Goal: Task Accomplishment & Management: Use online tool/utility

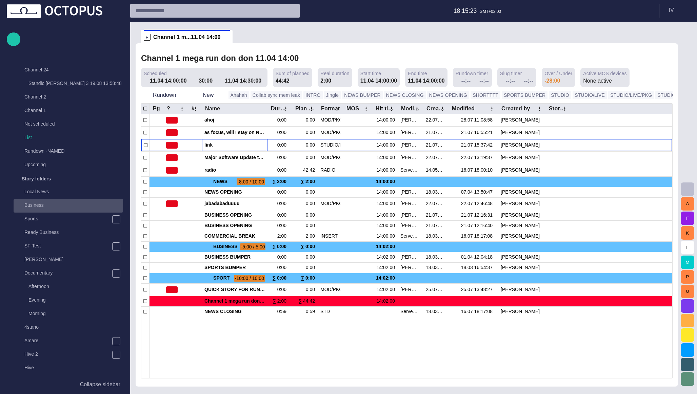
click at [37, 205] on p "Business" at bounding box center [73, 205] width 99 height 7
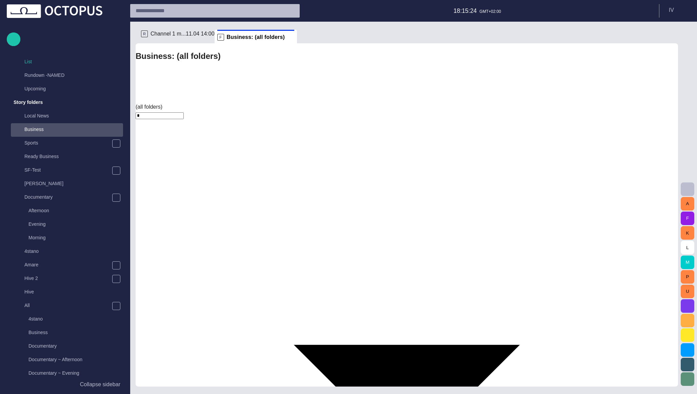
scroll to position [122, 0]
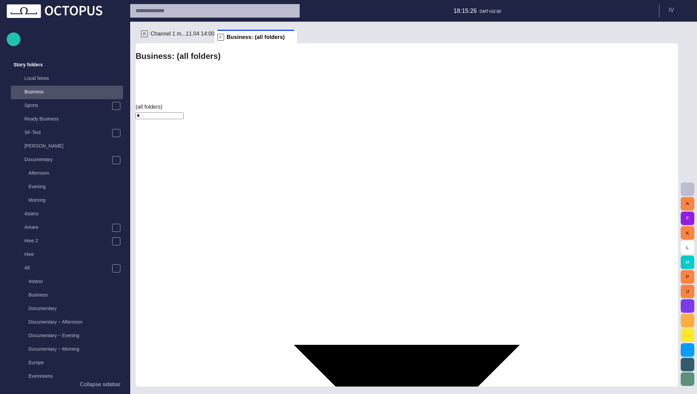
click at [627, 20] on div "Select a folder" at bounding box center [609, 16] width 35 height 8
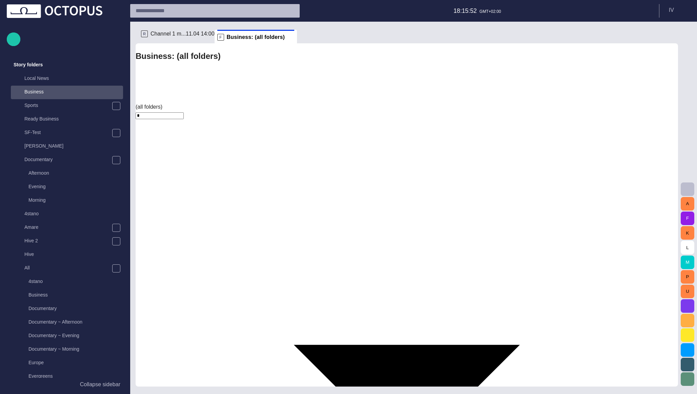
click at [167, 75] on body "Story Rundown Rundowns Channel 24 Standic [PERSON_NAME] 3 19.08 13:58:48 Channe…" at bounding box center [348, 212] width 697 height 424
click at [177, 79] on body "Story Rundown Rundowns Channel 24 Standic [PERSON_NAME] 3 19.08 13:58:48 Channe…" at bounding box center [348, 197] width 697 height 394
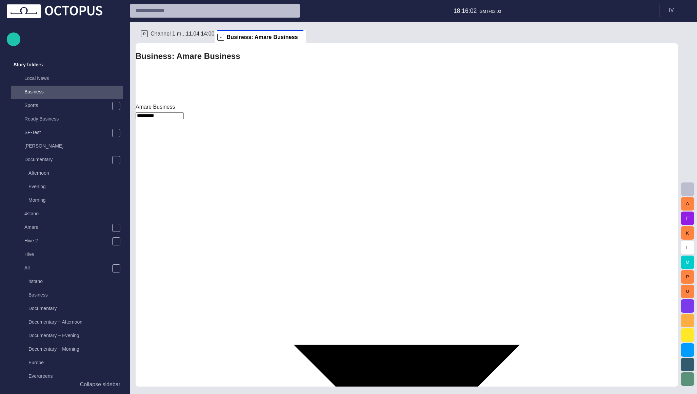
type input "*"
click at [339, 57] on div "Business: (all folders)" at bounding box center [407, 76] width 542 height 53
